Goal: Information Seeking & Learning: Learn about a topic

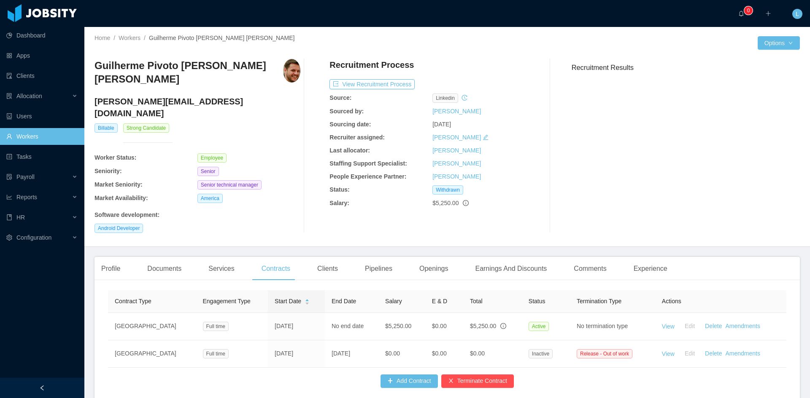
scroll to position [28, 0]
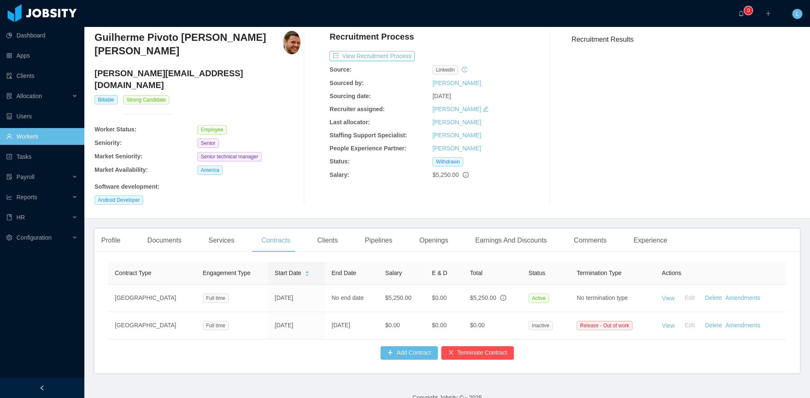
click at [46, 140] on link "Workers" at bounding box center [41, 136] width 71 height 17
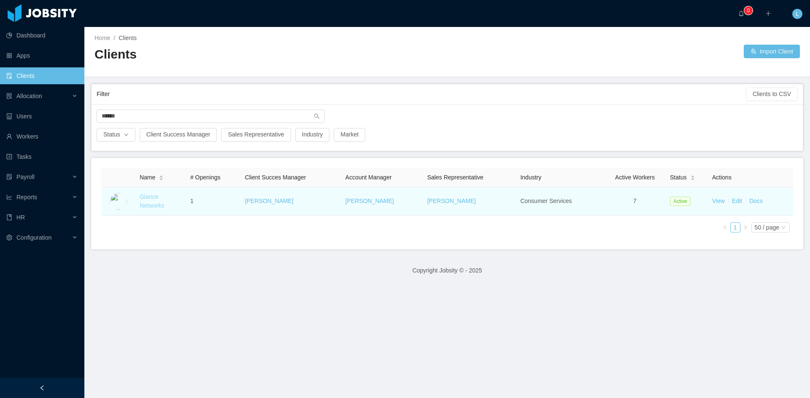
click at [149, 208] on link "Glance Networks" at bounding box center [152, 202] width 24 height 16
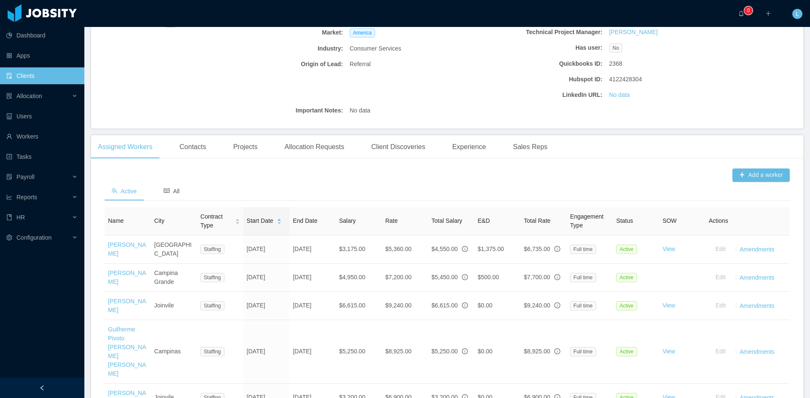
scroll to position [169, 0]
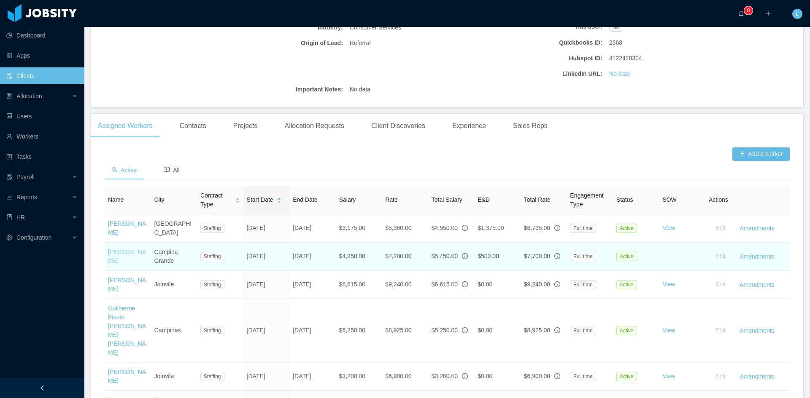
click at [125, 249] on link "[PERSON_NAME]" at bounding box center [127, 257] width 38 height 16
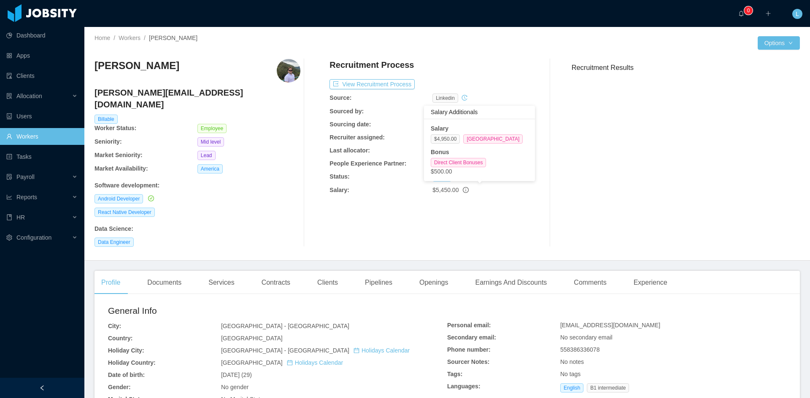
click at [463, 188] on icon "info-circle" at bounding box center [466, 190] width 6 height 6
click at [441, 209] on div "Recruitment Process View Recruitment Process Source: linkedin Sourced by: [PERS…" at bounding box center [432, 153] width 206 height 188
click at [456, 190] on div "$5,450.00" at bounding box center [483, 190] width 103 height 9
click at [458, 190] on div "$5,450.00" at bounding box center [483, 190] width 103 height 9
click at [466, 189] on icon "info-circle" at bounding box center [466, 189] width 1 height 3
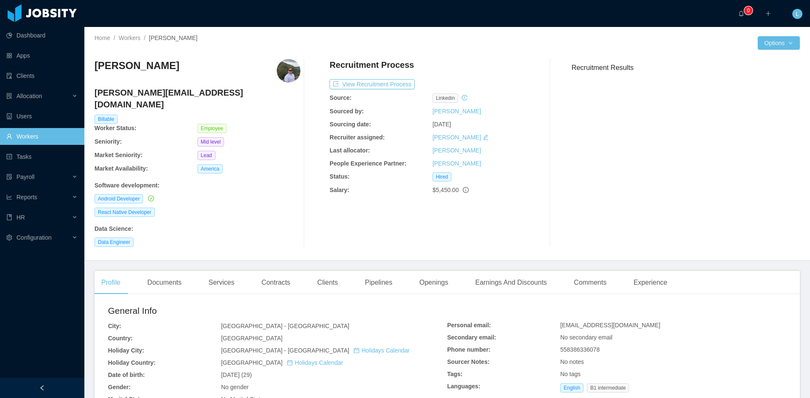
click at [378, 218] on div "Recruitment Process View Recruitment Process Source: linkedin Sourced by: [PERS…" at bounding box center [432, 153] width 206 height 188
drag, startPoint x: 427, startPoint y: 381, endPoint x: 418, endPoint y: 308, distance: 73.5
click at [427, 370] on div "General Info City: [GEOGRAPHIC_DATA] - [GEOGRAPHIC_DATA] Country: [GEOGRAPHIC_D…" at bounding box center [277, 397] width 339 height 186
